Goal: Task Accomplishment & Management: Manage account settings

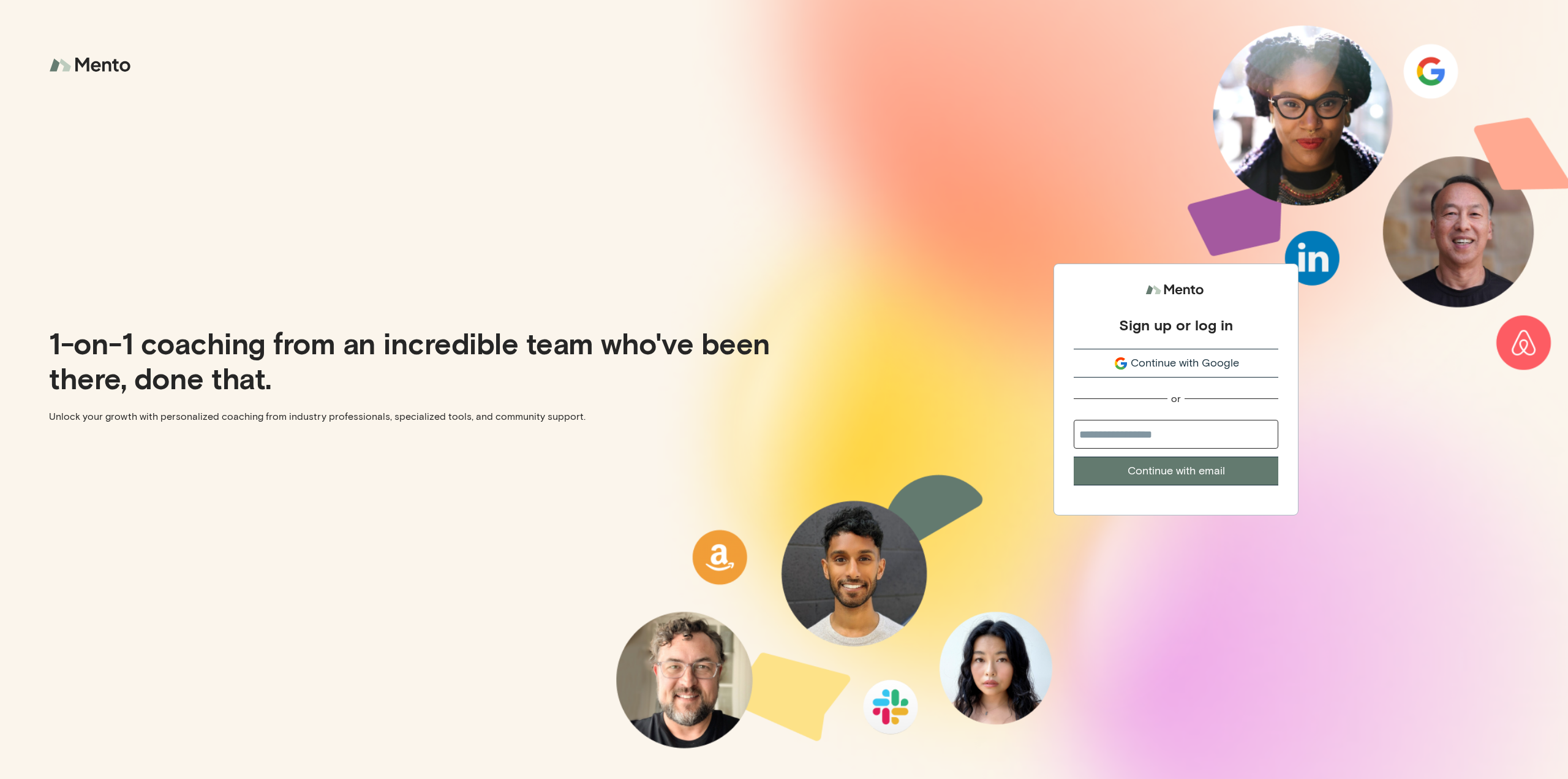
click at [1227, 371] on button "Continue with Google" at bounding box center [1176, 363] width 205 height 29
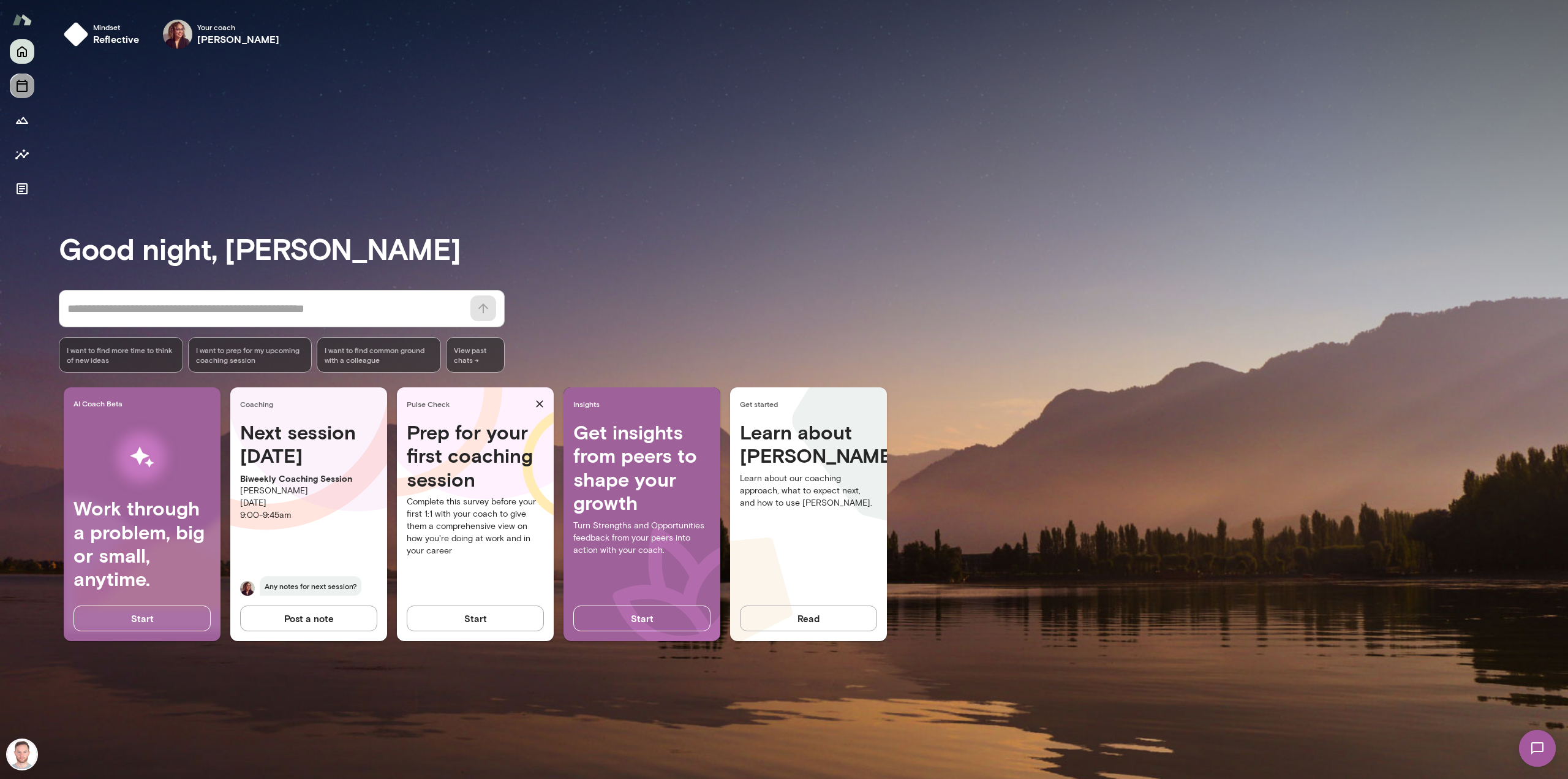
click at [18, 82] on icon "Sessions" at bounding box center [21, 86] width 11 height 12
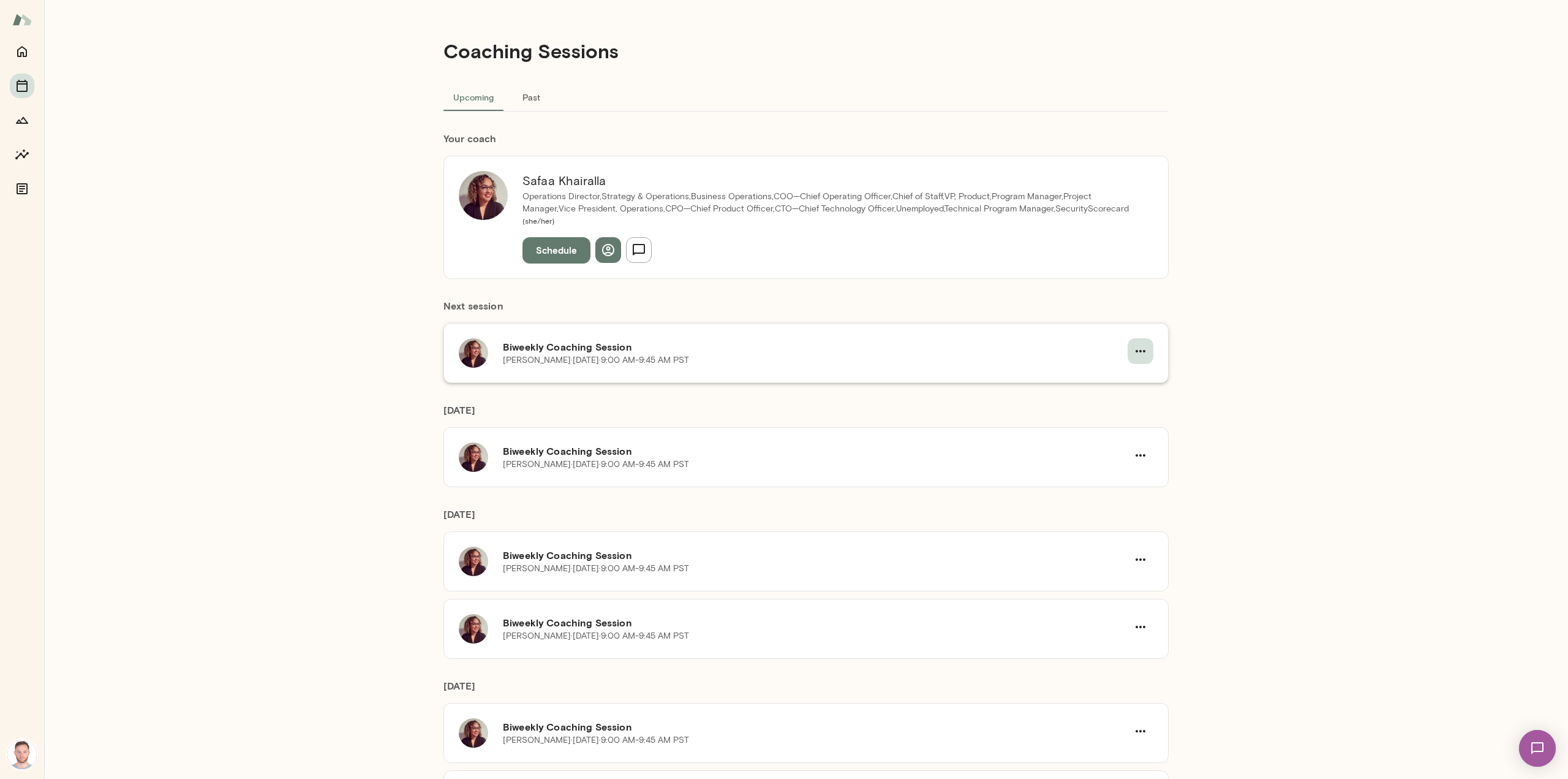
click at [1133, 344] on icon "button" at bounding box center [1140, 351] width 15 height 15
click at [1111, 384] on span "Cancel" at bounding box center [1113, 390] width 52 height 15
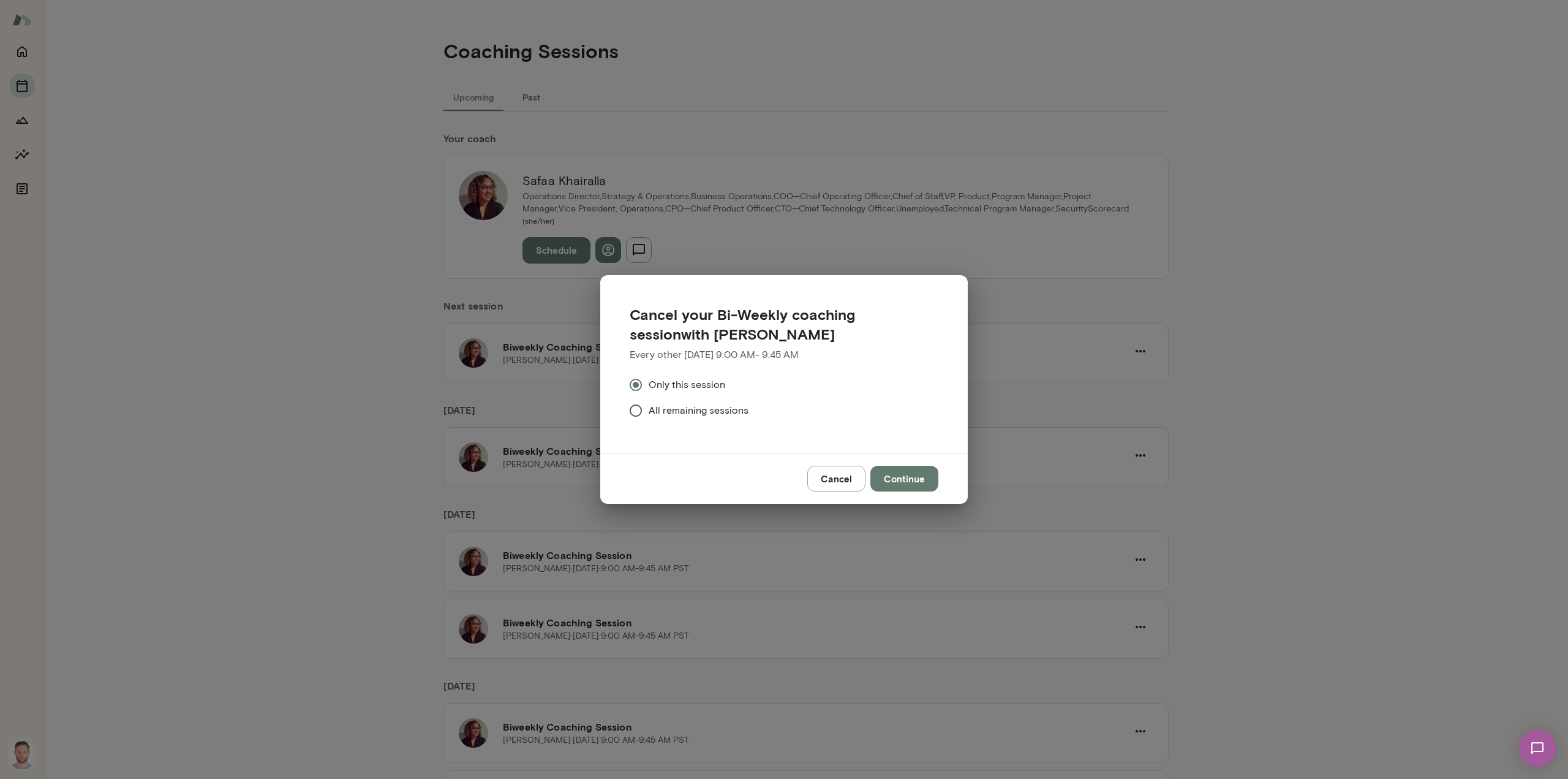
click at [708, 408] on span "All remaining sessions" at bounding box center [698, 410] width 100 height 15
click at [921, 480] on button "Continue" at bounding box center [904, 479] width 68 height 26
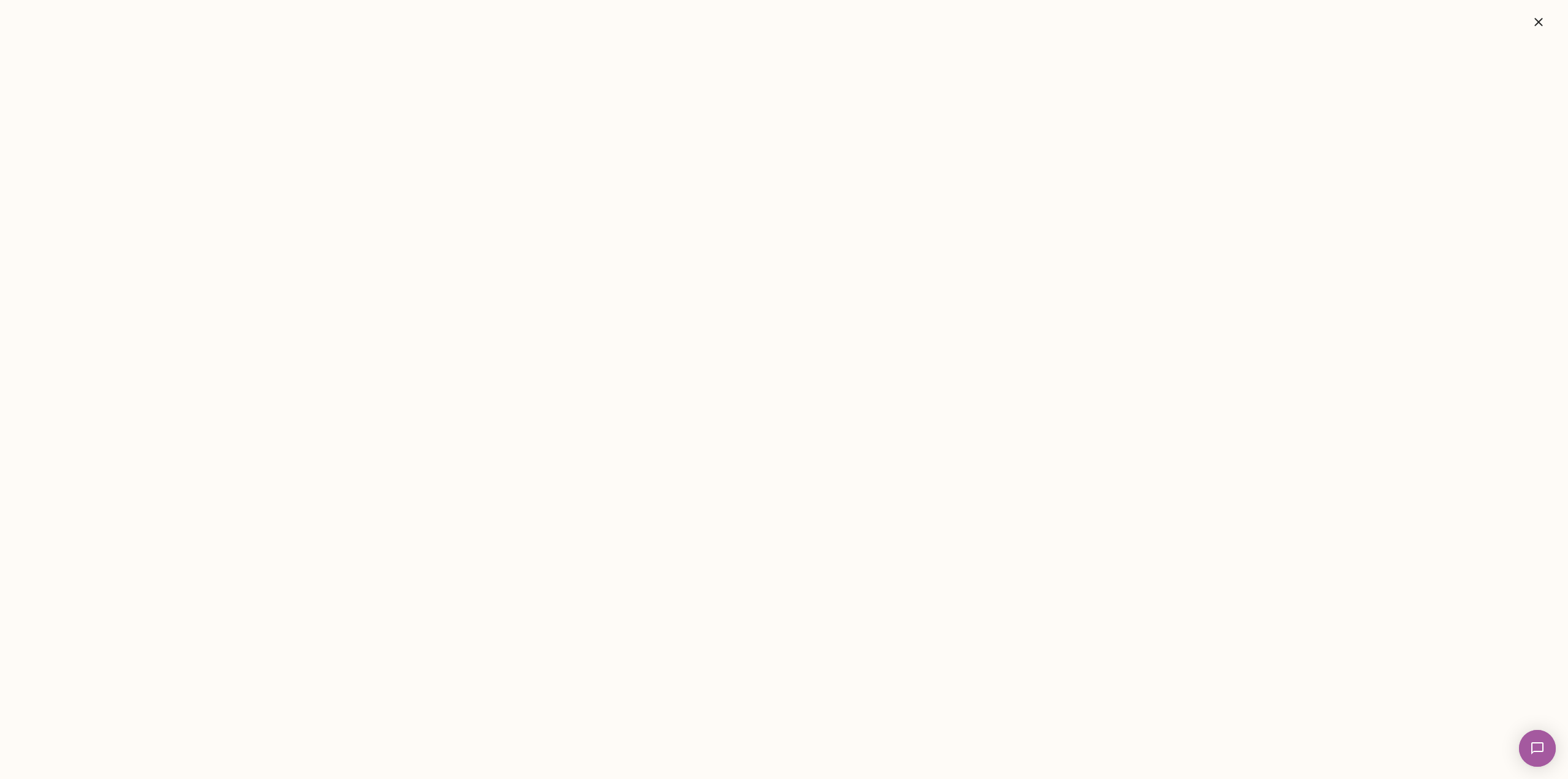
click at [1544, 23] on icon "button" at bounding box center [1538, 21] width 15 height 15
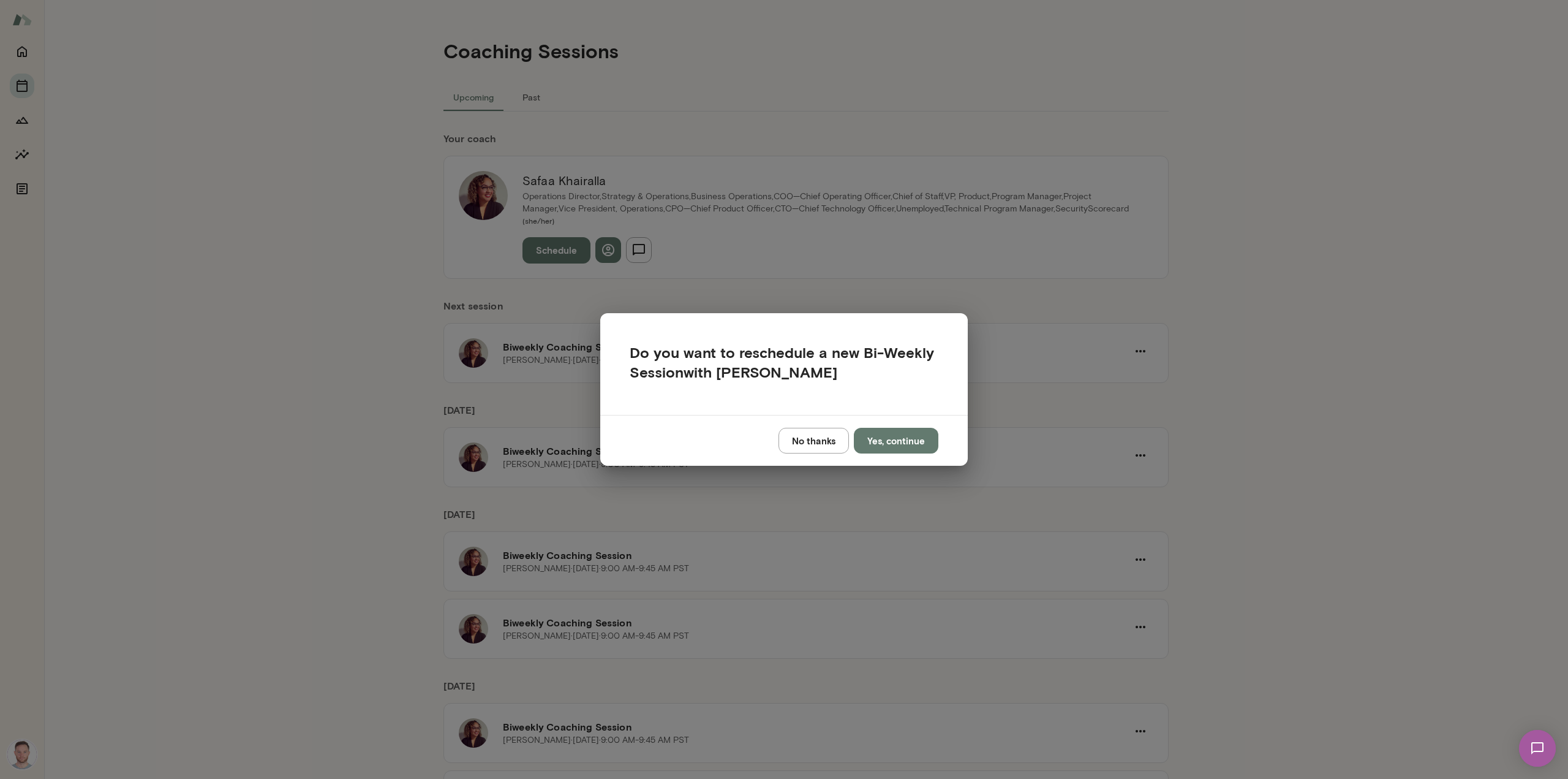
click at [814, 440] on button "No thanks" at bounding box center [814, 440] width 70 height 26
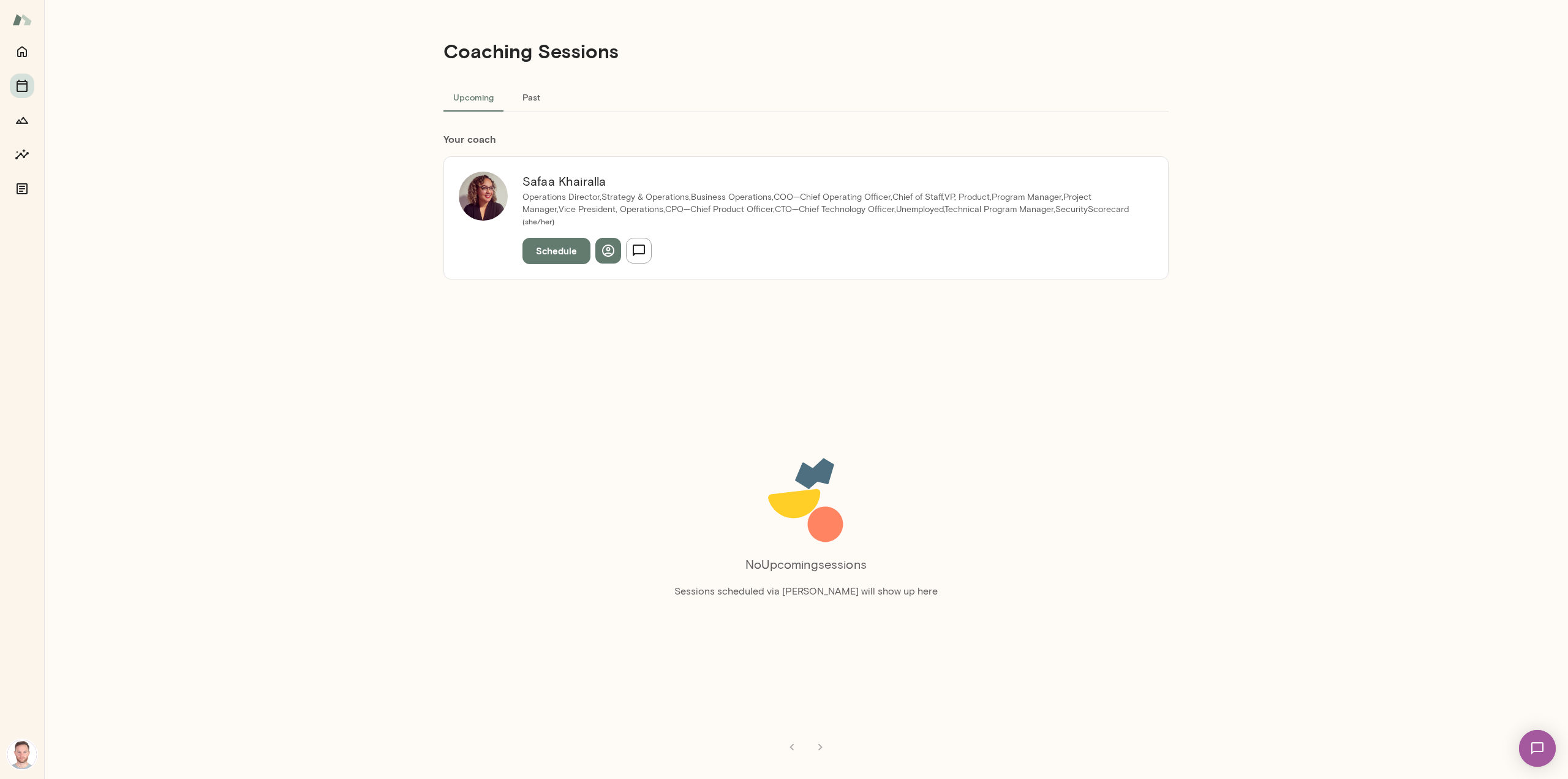
click at [27, 764] on img at bounding box center [22, 754] width 29 height 29
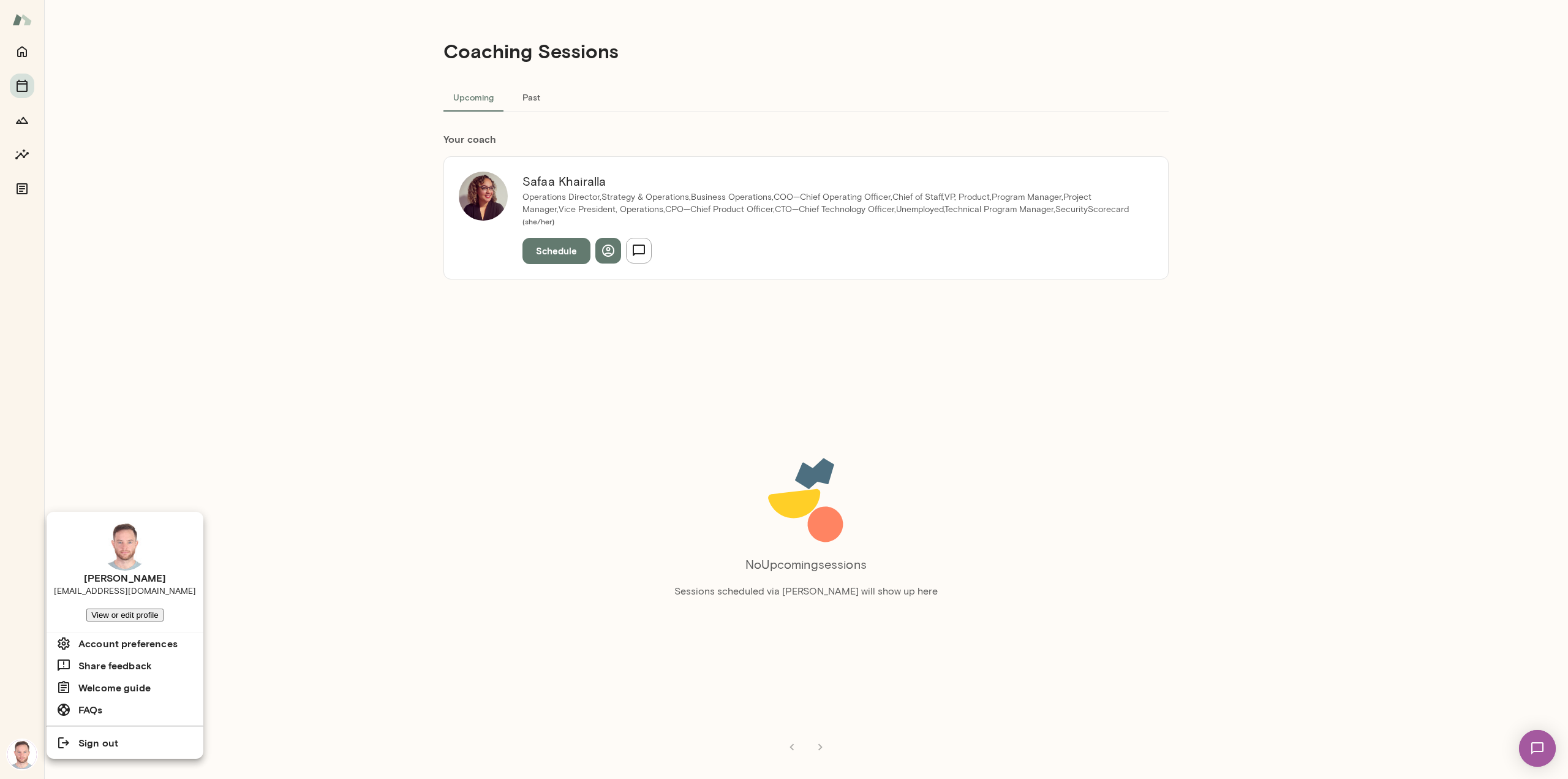
click at [112, 650] on h6 "Account preferences" at bounding box center [128, 643] width 100 height 15
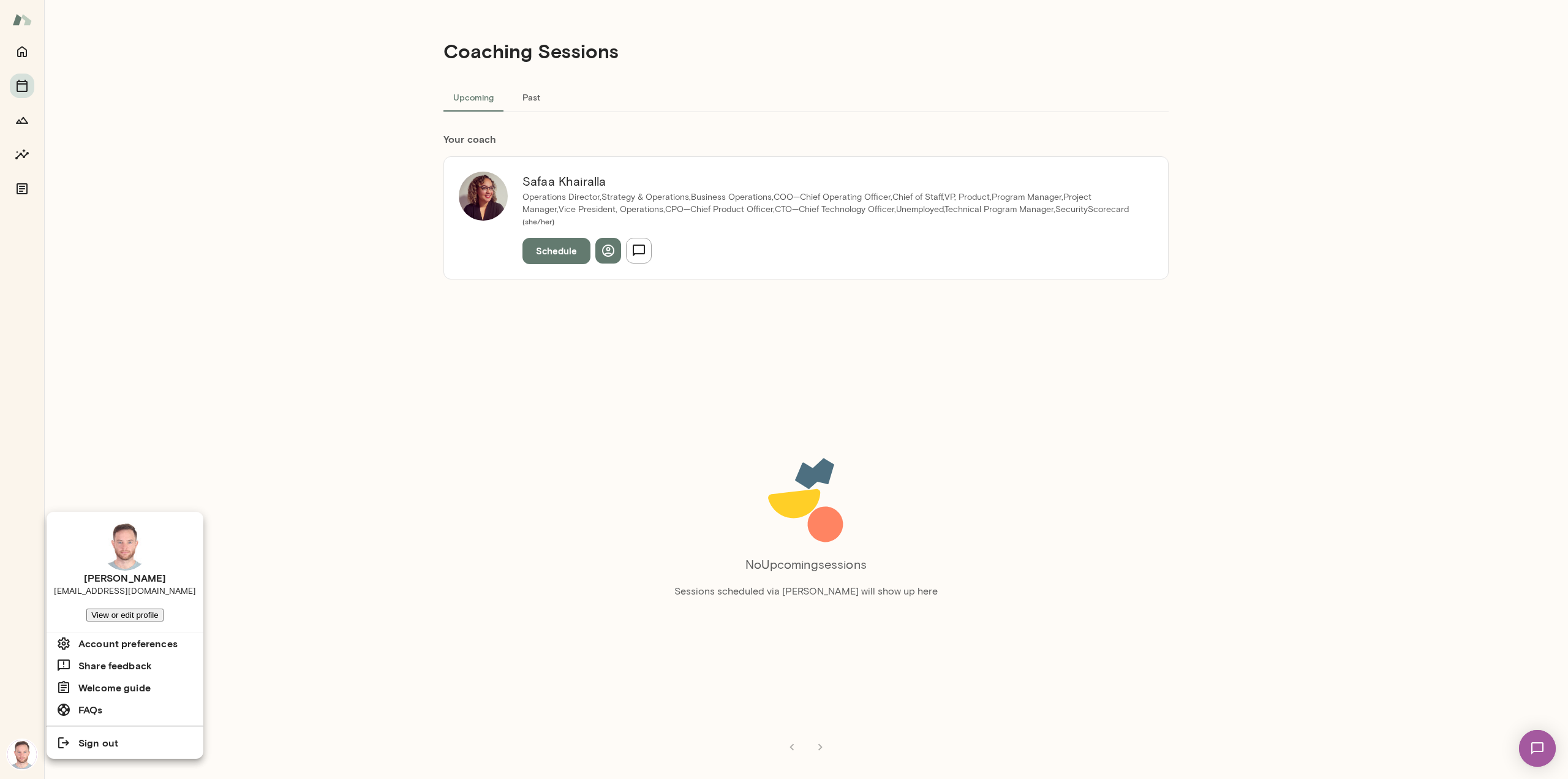
click at [430, 516] on div at bounding box center [784, 390] width 1568 height 779
